Goal: Check status: Check status

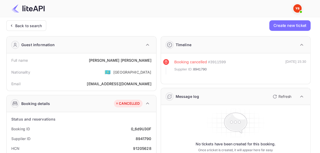
click at [39, 27] on div "Back to search" at bounding box center [26, 25] width 40 height 11
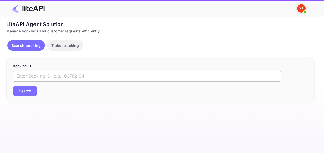
click at [69, 75] on input "text" at bounding box center [147, 76] width 269 height 11
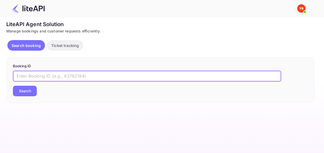
paste input "8227217"
type input "8227217"
click at [32, 92] on button "Search" at bounding box center [25, 91] width 24 height 11
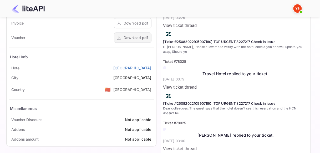
scroll to position [184, 0]
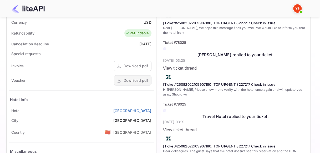
click at [133, 78] on div "Download pdf" at bounding box center [136, 80] width 24 height 6
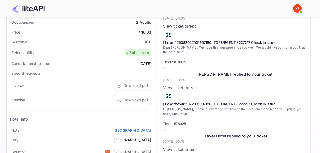
scroll to position [158, 0]
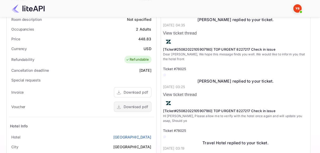
click at [133, 106] on div "Download pdf" at bounding box center [136, 107] width 24 height 6
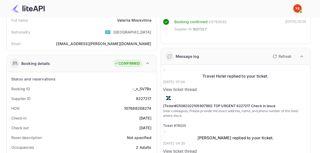
scroll to position [0, 0]
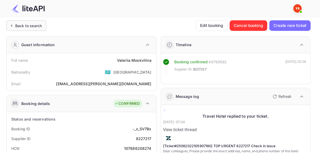
click at [21, 22] on div "Back to search" at bounding box center [26, 25] width 40 height 11
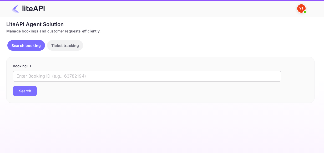
click at [57, 78] on input "text" at bounding box center [147, 76] width 269 height 11
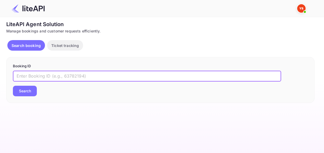
paste input "8858254"
type input "8858254"
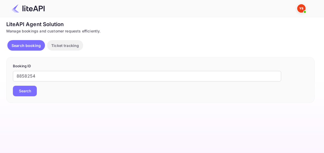
click at [19, 93] on button "Search" at bounding box center [25, 91] width 24 height 11
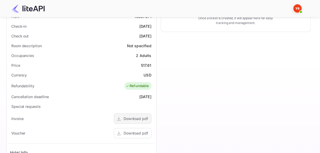
scroll to position [132, 0]
click at [137, 134] on div "Download pdf" at bounding box center [136, 133] width 24 height 6
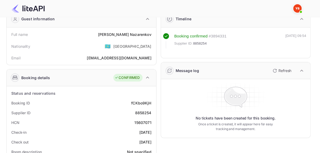
scroll to position [0, 0]
